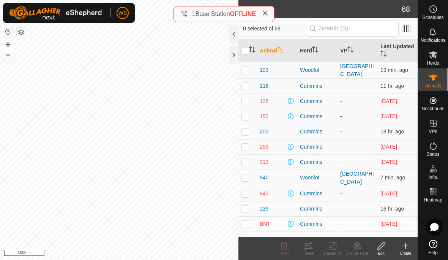
click at [193, 12] on span "1" at bounding box center [193, 14] width 3 height 6
click at [247, 12] on span "OFFLINE" at bounding box center [243, 14] width 26 height 6
click at [245, 16] on span "OFFLINE" at bounding box center [243, 14] width 26 height 6
click at [230, 11] on span "Base Station" at bounding box center [213, 14] width 35 height 6
click at [25, 30] on button "button" at bounding box center [21, 32] width 9 height 9
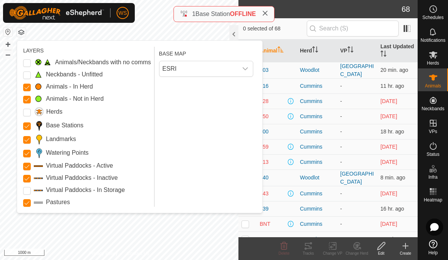
click at [27, 103] on Mob "Animals - Not in Herd" at bounding box center [27, 100] width 8 height 8
click at [27, 182] on Inactive "Virtual Paddocks - Inactive" at bounding box center [27, 179] width 8 height 8
click at [35, 204] on span at bounding box center [38, 202] width 9 height 7
click at [27, 206] on input "Pastures" at bounding box center [27, 203] width 8 height 8
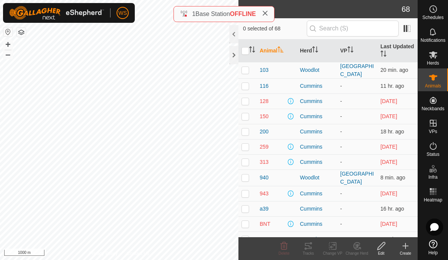
click at [436, 31] on icon at bounding box center [433, 31] width 9 height 9
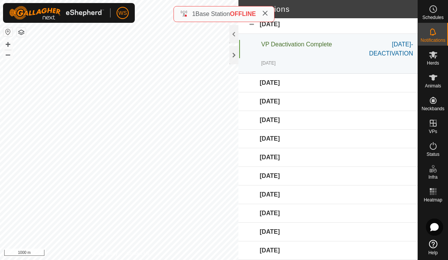
scroll to position [3, 0]
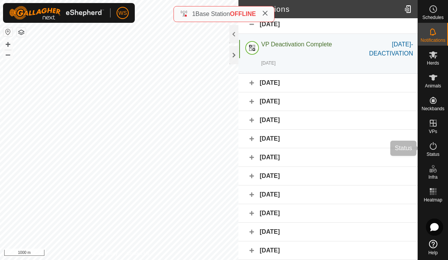
click at [435, 152] on span "Status" at bounding box center [433, 154] width 13 height 5
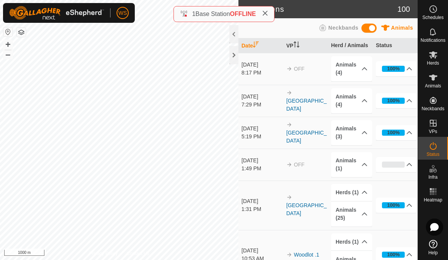
click at [436, 150] on es-activation-svg-icon at bounding box center [434, 146] width 14 height 12
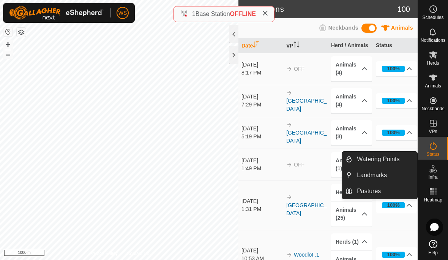
click at [384, 177] on span "Landmarks" at bounding box center [372, 175] width 30 height 9
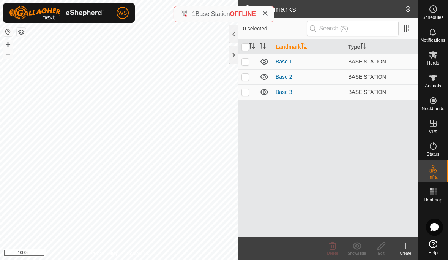
click at [288, 61] on link "Base 1" at bounding box center [284, 62] width 17 height 6
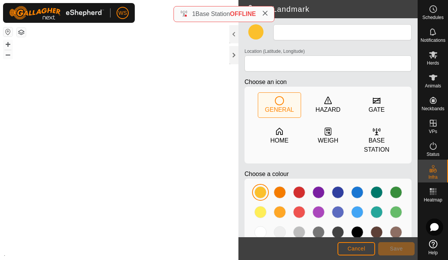
type input "Base 1"
type input "50.972571, -118.751949"
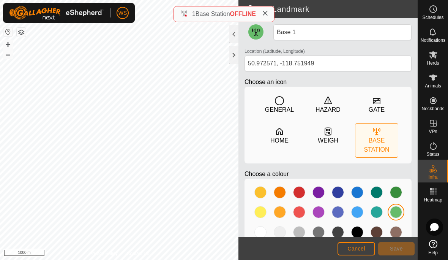
click at [268, 12] on icon at bounding box center [265, 13] width 6 height 6
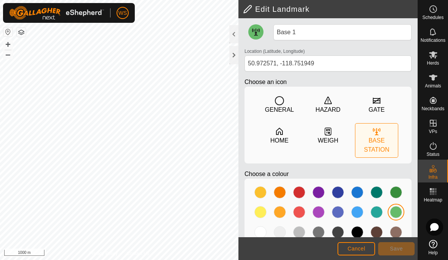
click at [237, 35] on div at bounding box center [234, 34] width 9 height 18
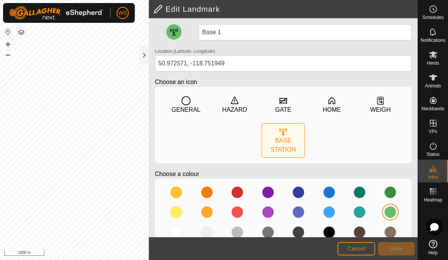
click at [146, 56] on div at bounding box center [144, 55] width 9 height 18
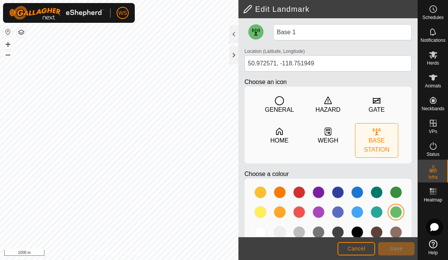
click at [238, 55] on div at bounding box center [234, 55] width 9 height 18
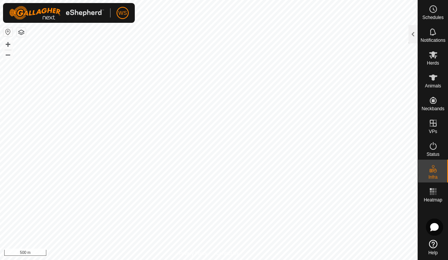
click at [435, 249] on link "Help" at bounding box center [433, 247] width 30 height 21
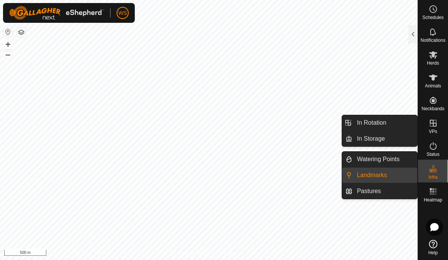
click at [395, 178] on link "Landmarks" at bounding box center [385, 175] width 65 height 15
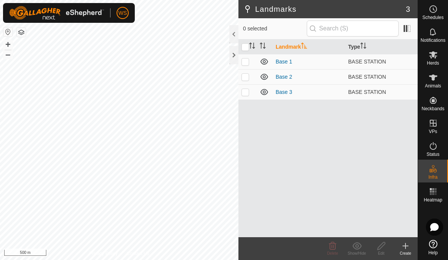
click at [246, 63] on p-checkbox at bounding box center [246, 62] width 8 height 6
checkbox input "true"
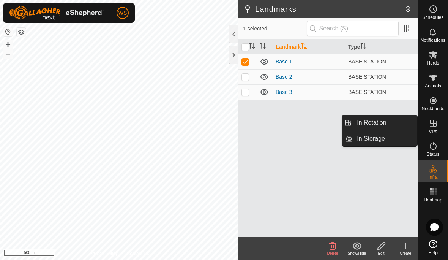
click at [378, 123] on span "In Rotation" at bounding box center [371, 122] width 29 height 9
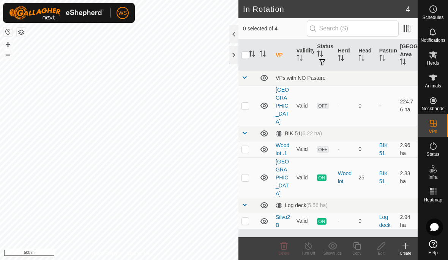
click at [250, 157] on td at bounding box center [248, 177] width 18 height 40
checkbox input "true"
click at [434, 150] on icon at bounding box center [433, 145] width 9 height 9
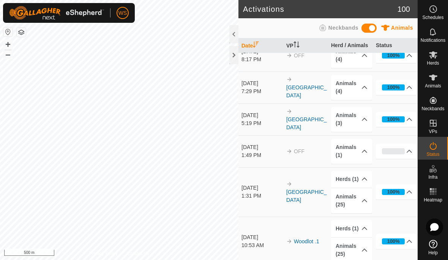
scroll to position [30, 0]
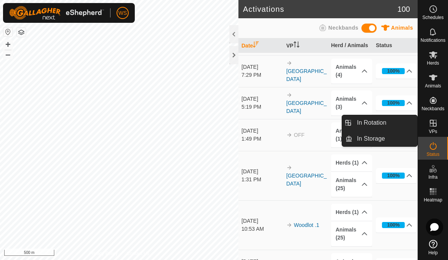
click at [378, 122] on span "In Rotation" at bounding box center [371, 122] width 29 height 9
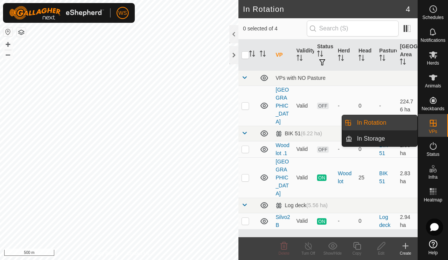
click at [387, 137] on link "In Storage" at bounding box center [385, 138] width 65 height 15
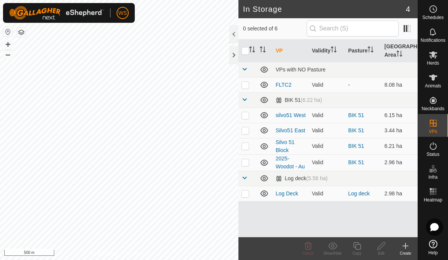
click at [250, 164] on td at bounding box center [248, 162] width 18 height 16
checkbox input "true"
click at [252, 149] on td at bounding box center [248, 146] width 18 height 16
checkbox input "true"
click at [247, 163] on p-checkbox at bounding box center [246, 162] width 8 height 6
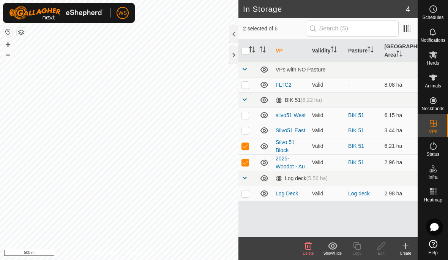
checkbox input "false"
click at [244, 152] on td at bounding box center [248, 146] width 18 height 16
checkbox input "false"
click at [246, 135] on td at bounding box center [248, 130] width 18 height 15
click at [245, 131] on p-checkbox at bounding box center [246, 130] width 8 height 6
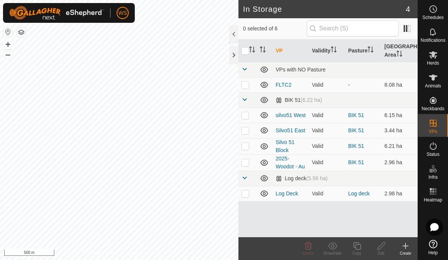
checkbox input "false"
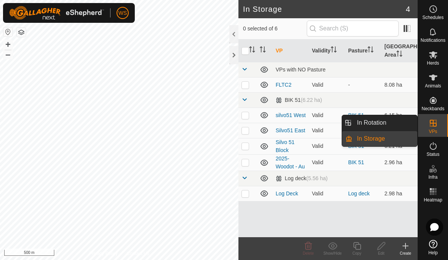
click at [386, 125] on span "In Rotation" at bounding box center [371, 122] width 29 height 9
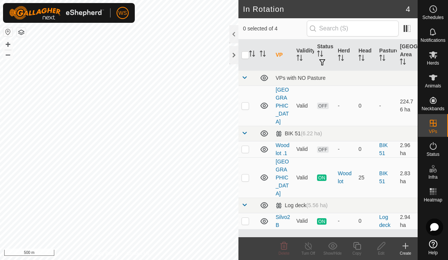
click at [252, 141] on td at bounding box center [248, 149] width 18 height 16
checkbox input "true"
click at [384, 253] on div "Edit" at bounding box center [381, 253] width 24 height 6
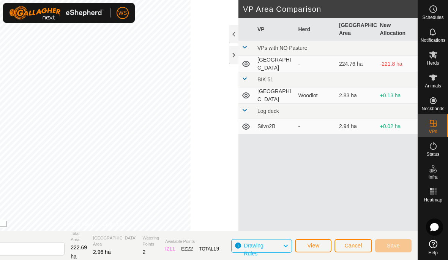
click at [234, 55] on div at bounding box center [234, 55] width 9 height 18
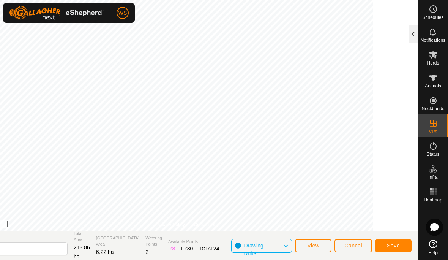
click at [410, 40] on div at bounding box center [413, 34] width 9 height 18
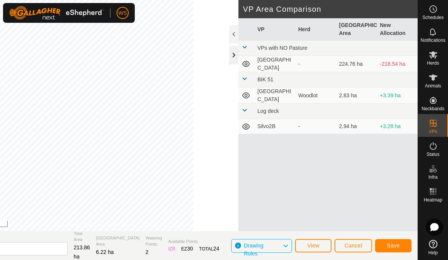
click at [235, 54] on div at bounding box center [234, 55] width 9 height 18
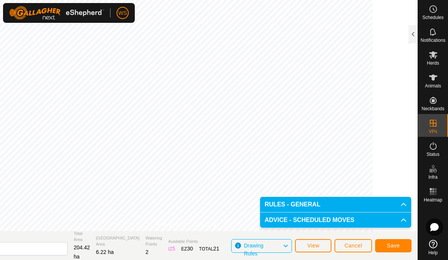
click at [401, 205] on icon at bounding box center [404, 204] width 6 height 6
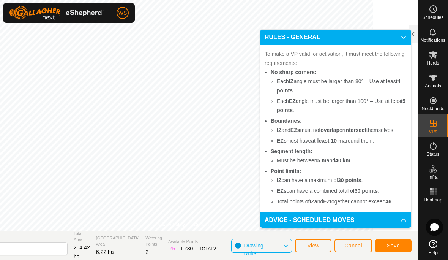
click at [400, 221] on p-accordion-header "ADVICE - SCHEDULED MOVES" at bounding box center [335, 219] width 151 height 15
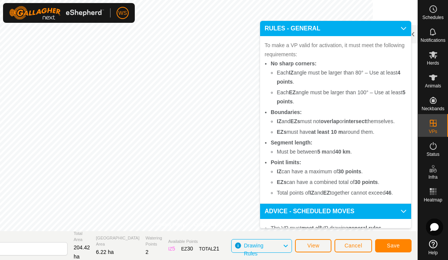
click at [405, 25] on icon at bounding box center [404, 28] width 6 height 6
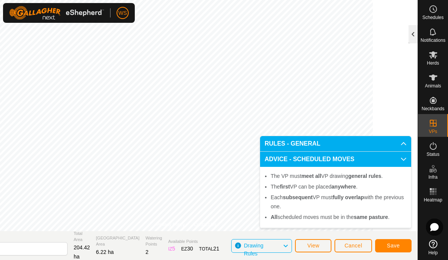
click at [415, 36] on div at bounding box center [413, 34] width 9 height 18
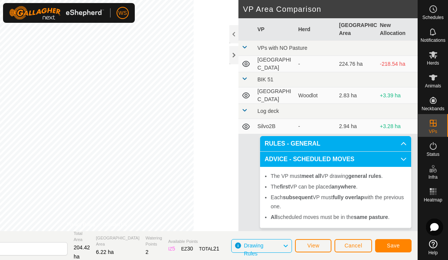
click at [394, 245] on span "Save" at bounding box center [393, 245] width 13 height 6
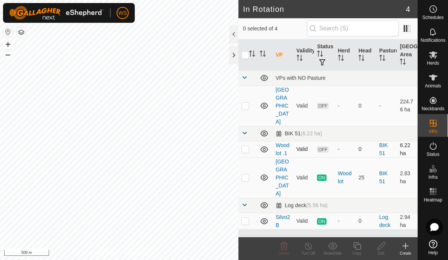
click at [245, 146] on p-checkbox at bounding box center [246, 149] width 8 height 6
checkbox input "true"
click at [379, 251] on div "Edit" at bounding box center [381, 253] width 24 height 6
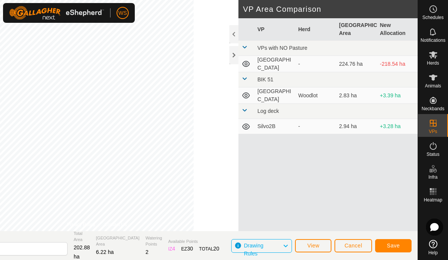
click at [396, 246] on span "Save" at bounding box center [393, 245] width 13 height 6
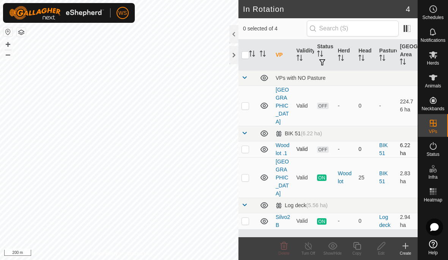
click at [246, 146] on p-checkbox at bounding box center [246, 149] width 8 height 6
checkbox input "true"
click at [437, 59] on es-mob-svg-icon at bounding box center [434, 55] width 14 height 12
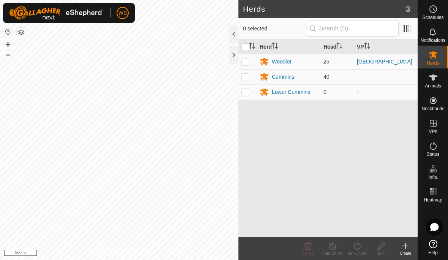
click at [245, 63] on p-checkbox at bounding box center [246, 62] width 8 height 6
checkbox input "true"
click at [358, 249] on icon at bounding box center [357, 246] width 7 height 8
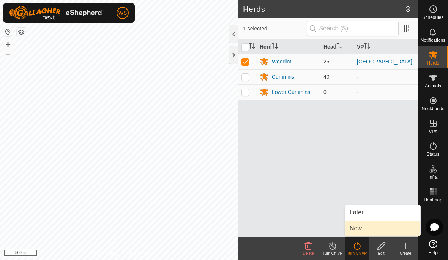
click at [358, 229] on span "Now" at bounding box center [356, 228] width 12 height 9
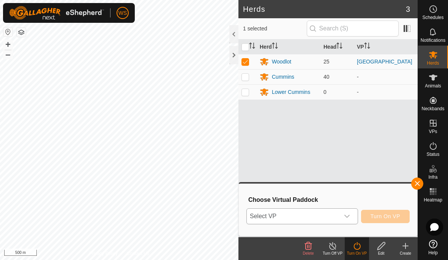
click at [347, 216] on icon "dropdown trigger" at bounding box center [347, 216] width 6 height 6
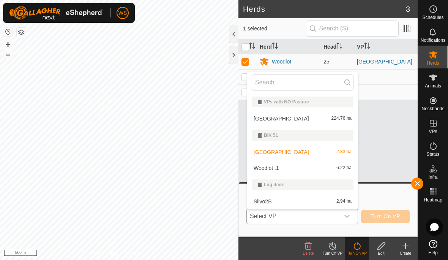
click at [273, 170] on span "Woodlot .1" at bounding box center [266, 167] width 25 height 5
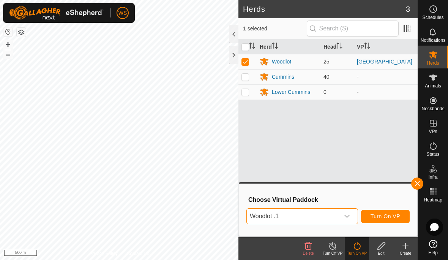
click at [347, 217] on icon "dropdown trigger" at bounding box center [347, 216] width 5 height 3
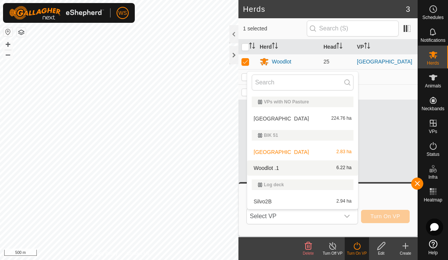
click at [268, 200] on span "Silvo2B" at bounding box center [263, 201] width 18 height 5
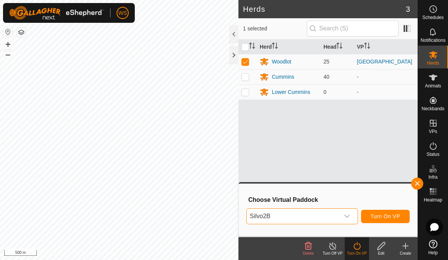
click at [348, 217] on icon "dropdown trigger" at bounding box center [347, 216] width 5 height 3
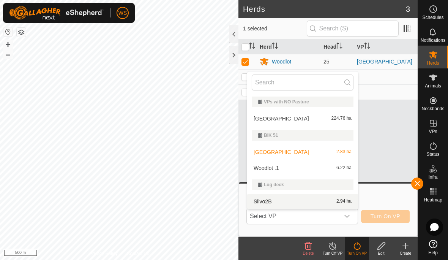
click at [274, 170] on span "Woodlot .1" at bounding box center [266, 167] width 25 height 5
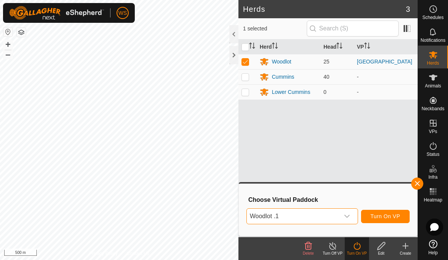
click at [347, 219] on icon "dropdown trigger" at bounding box center [347, 216] width 6 height 6
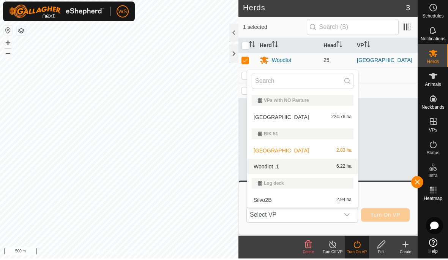
click at [274, 169] on div "Woodlot .1 6.22 ha" at bounding box center [303, 167] width 102 height 9
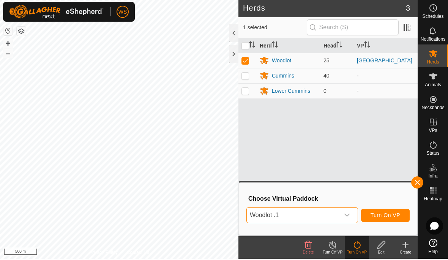
scroll to position [0, 0]
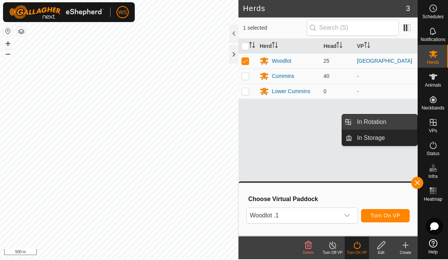
click at [375, 123] on span "In Rotation" at bounding box center [371, 122] width 29 height 9
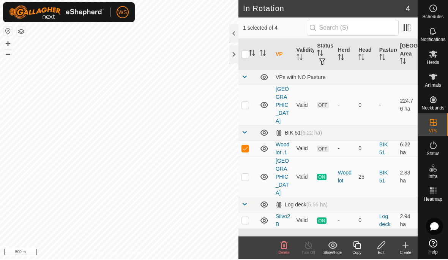
click at [244, 146] on p-checkbox at bounding box center [246, 149] width 8 height 6
checkbox input "false"
click at [434, 61] on span "Herds" at bounding box center [433, 63] width 12 height 5
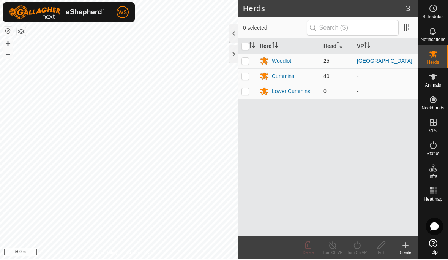
click at [246, 63] on p-checkbox at bounding box center [246, 62] width 8 height 6
checkbox input "true"
click at [357, 249] on icon at bounding box center [357, 245] width 9 height 9
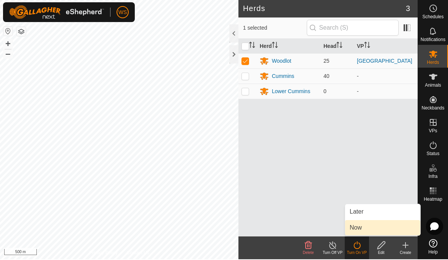
click at [357, 229] on span "Now" at bounding box center [356, 228] width 12 height 9
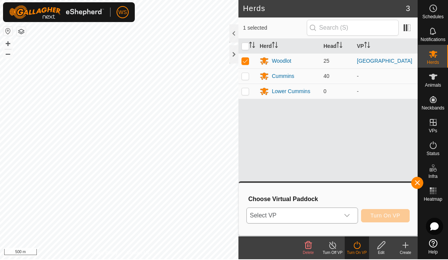
click at [311, 216] on span "Select VP" at bounding box center [293, 216] width 93 height 15
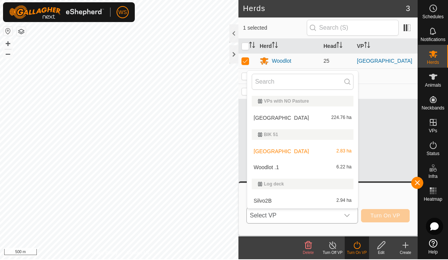
click at [282, 168] on div "Woodlot .1 6.22 ha" at bounding box center [303, 167] width 102 height 9
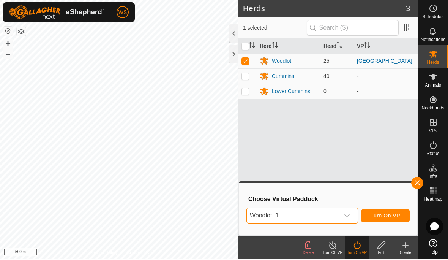
click at [384, 215] on span "Turn On VP" at bounding box center [386, 216] width 30 height 6
